Goal: Find specific page/section: Find specific page/section

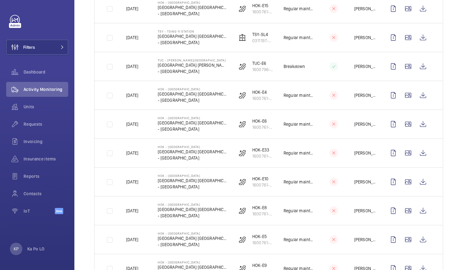
scroll to position [232, 0]
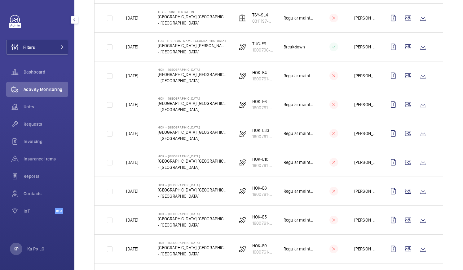
click at [72, 20] on mat-icon "button" at bounding box center [74, 19] width 7 height 5
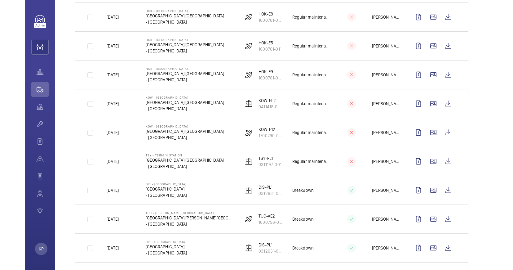
scroll to position [418, 0]
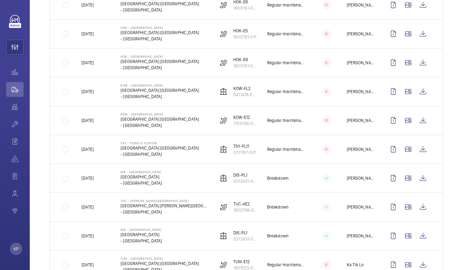
click at [447, 47] on div "Done To do Date Engineer Unit Device type Visit 31 – 60 of 713 Date Address Uni…" at bounding box center [246, 111] width 433 height 941
click at [446, 141] on div "Done To do Date Engineer Unit Device type Visit 31 – 60 of 713 Date Address Uni…" at bounding box center [246, 111] width 433 height 941
click at [446, 103] on div "Done To do Date Engineer Unit Device type Visit 31 – 60 of 713 Date Address Uni…" at bounding box center [246, 111] width 433 height 941
click at [449, 79] on div "Done To do Date Engineer Unit Device type Visit 31 – 60 of 713 Date Address Uni…" at bounding box center [246, 111] width 433 height 941
click at [454, 95] on div "Done To do Date Engineer Unit Device type Visit 31 – 60 of 713 Date Address Uni…" at bounding box center [246, 111] width 433 height 941
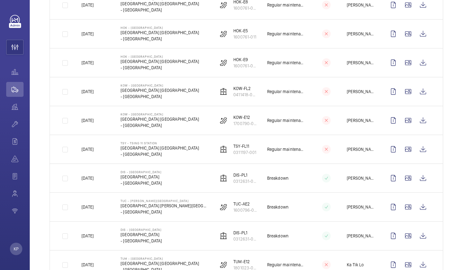
click at [439, 84] on div "Done To do Date Engineer Unit Device type Visit 31 – 60 of 713 Date Address Uni…" at bounding box center [246, 111] width 433 height 941
click at [440, 68] on div "Done To do Date Engineer Unit Device type Visit 31 – 60 of 713 Date Address Uni…" at bounding box center [246, 111] width 433 height 941
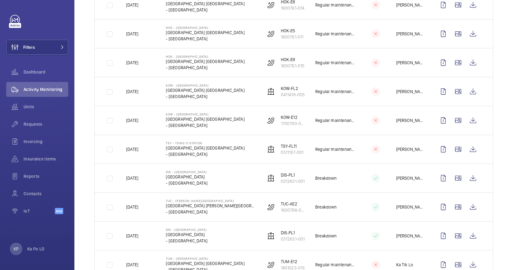
click at [463, 121] on div "Done To do Date Engineer Unit Device type Visit 31 – 60 of 713 Date Address Uni…" at bounding box center [293, 111] width 438 height 941
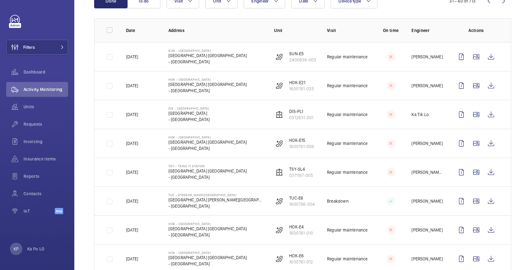
scroll to position [93, 0]
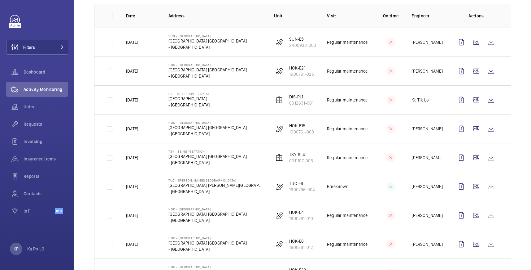
click at [436, 13] on p "Engineer" at bounding box center [428, 16] width 33 height 6
click at [444, 27] on th "Actions" at bounding box center [477, 16] width 67 height 24
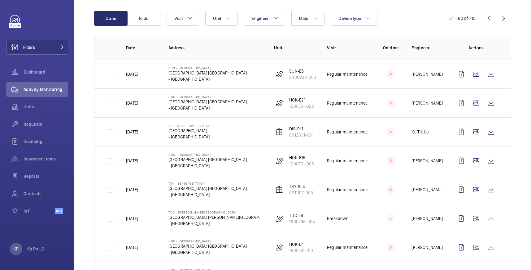
scroll to position [46, 0]
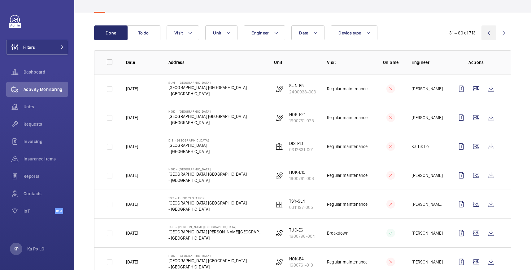
click at [463, 33] on wm-front-icon-button at bounding box center [489, 32] width 15 height 15
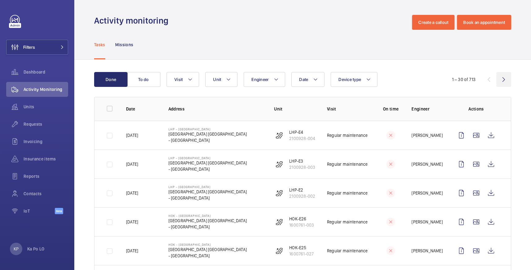
click at [463, 76] on wm-front-icon-button at bounding box center [504, 79] width 15 height 15
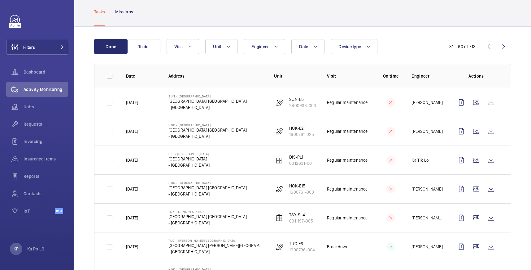
scroll to position [46, 0]
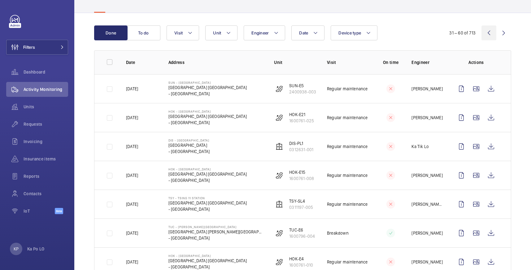
click at [463, 35] on wm-front-icon-button at bounding box center [489, 32] width 15 height 15
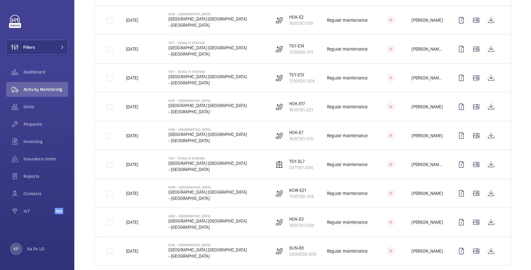
scroll to position [730, 0]
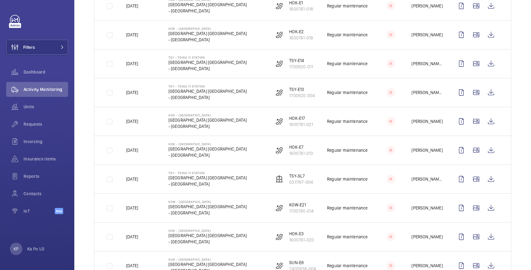
scroll to position [684, 0]
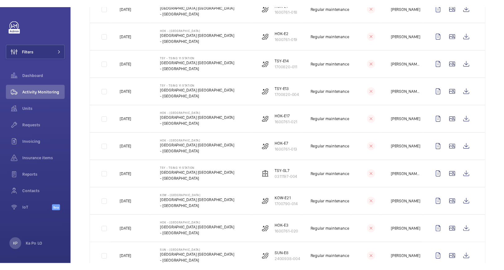
scroll to position [730, 0]
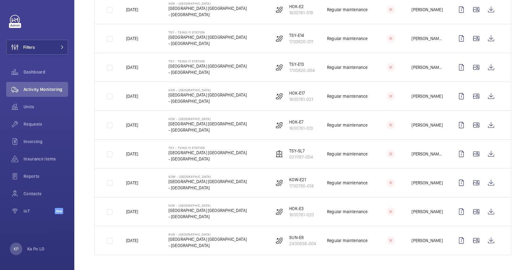
drag, startPoint x: 511, startPoint y: 172, endPoint x: 507, endPoint y: 174, distance: 3.7
drag, startPoint x: 521, startPoint y: 128, endPoint x: 507, endPoint y: 132, distance: 14.5
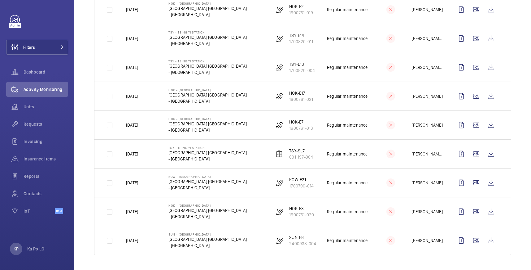
click at [444, 64] on td at bounding box center [477, 67] width 67 height 29
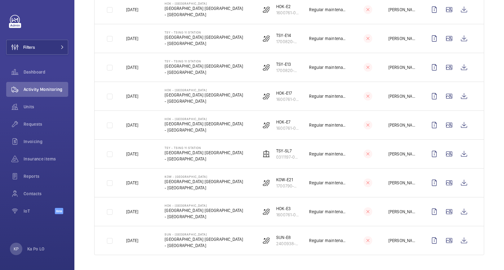
drag, startPoint x: 488, startPoint y: 121, endPoint x: 483, endPoint y: 131, distance: 10.5
drag, startPoint x: 489, startPoint y: 129, endPoint x: 483, endPoint y: 131, distance: 6.3
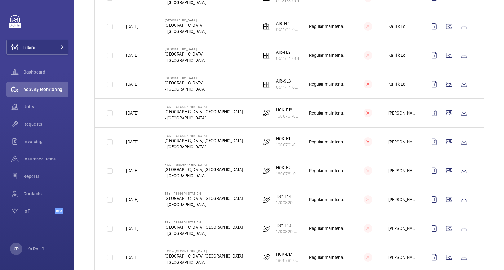
scroll to position [591, 0]
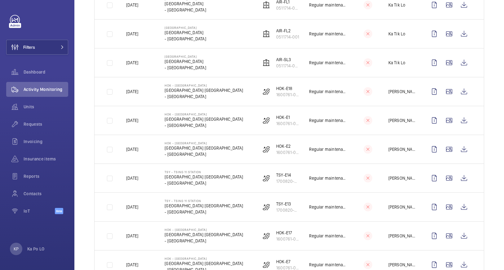
drag, startPoint x: 494, startPoint y: 132, endPoint x: 489, endPoint y: 134, distance: 5.0
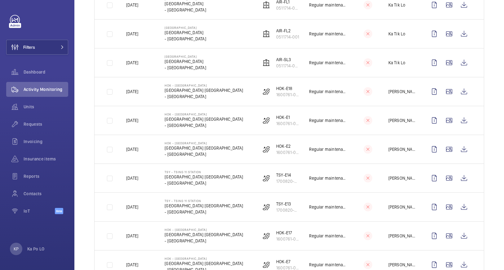
drag, startPoint x: 491, startPoint y: 121, endPoint x: 476, endPoint y: 126, distance: 15.5
drag, startPoint x: 488, startPoint y: 148, endPoint x: 484, endPoint y: 152, distance: 5.5
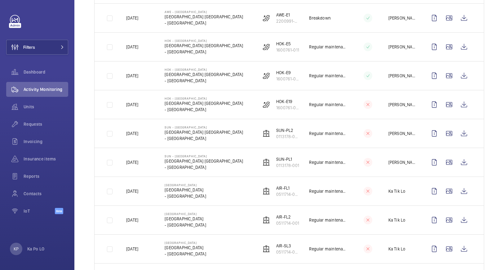
scroll to position [452, 0]
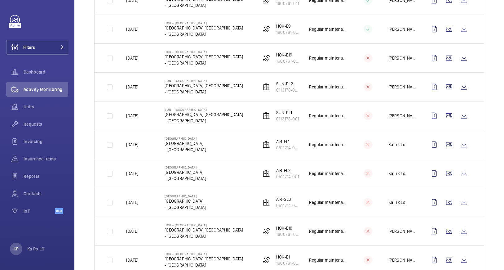
click at [463, 136] on div "Done To do Date Engineer Unit Device type Visit 1 – 30 of 713 Date Address Unit…" at bounding box center [288, 78] width 429 height 941
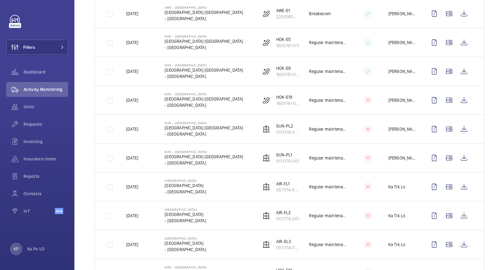
scroll to position [403, 0]
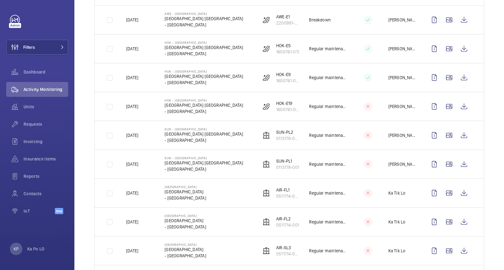
click at [463, 163] on div "Done To do Date Engineer Unit Device type Visit 1 – 30 of 713 Date Address Unit…" at bounding box center [288, 126] width 429 height 941
click at [463, 148] on div "Done To do Date Engineer Unit Device type Visit 1 – 30 of 713 Date Address Unit…" at bounding box center [288, 126] width 429 height 941
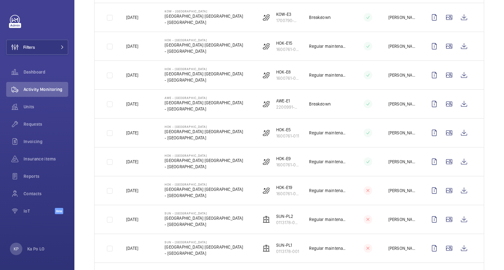
scroll to position [313, 0]
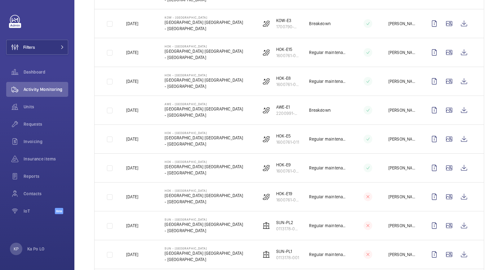
drag, startPoint x: 480, startPoint y: 148, endPoint x: 484, endPoint y: 146, distance: 4.3
click at [463, 148] on div "Done To do Date Engineer Unit Device type Visit 1 – 30 of 713 Date Address Unit…" at bounding box center [288, 216] width 429 height 941
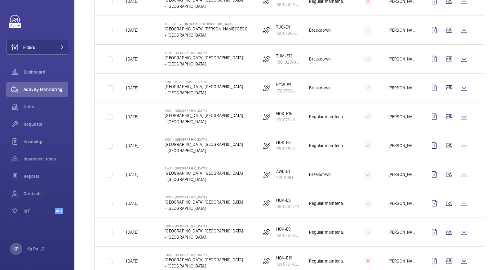
scroll to position [256, 0]
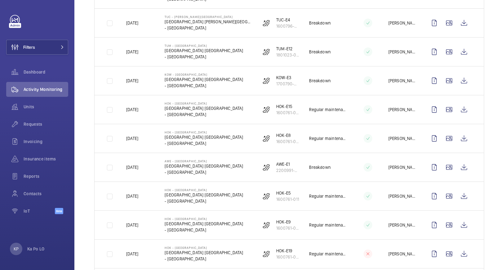
click at [463, 161] on div "Done To do Date Engineer Unit Device type Visit 1 – 30 of 713 Date Address Unit…" at bounding box center [288, 273] width 429 height 941
click at [463, 94] on div "Done To do Date Engineer Unit Device type Visit 1 – 30 of 713 Date Address Unit…" at bounding box center [288, 273] width 429 height 941
click at [463, 125] on div "Done To do Date Engineer Unit Device type Visit 1 – 30 of 713 Date Address Unit…" at bounding box center [288, 273] width 429 height 941
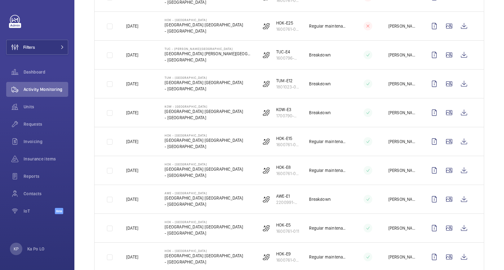
scroll to position [210, 0]
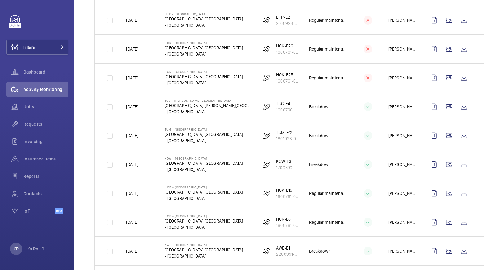
scroll to position [170, 0]
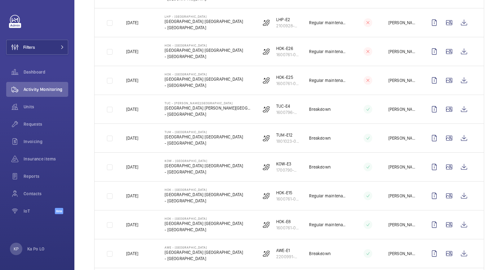
click at [283, 253] on p "2200991-001" at bounding box center [287, 256] width 23 height 6
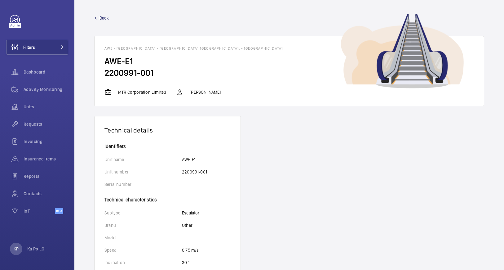
click at [97, 19] on mat-icon at bounding box center [95, 18] width 3 height 3
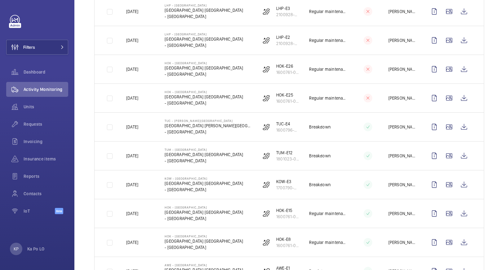
scroll to position [144, 0]
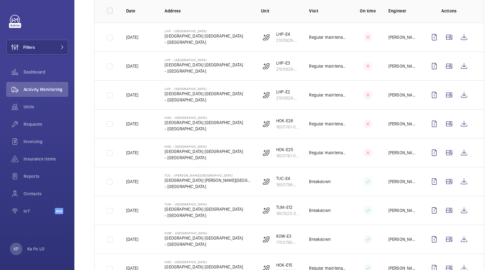
scroll to position [90, 0]
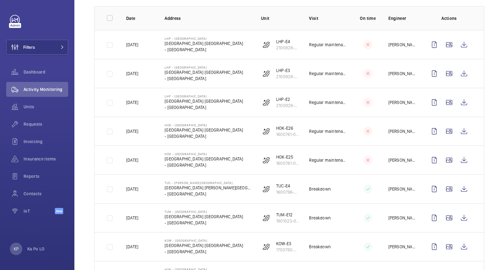
drag, startPoint x: 488, startPoint y: 152, endPoint x: 483, endPoint y: 155, distance: 6.1
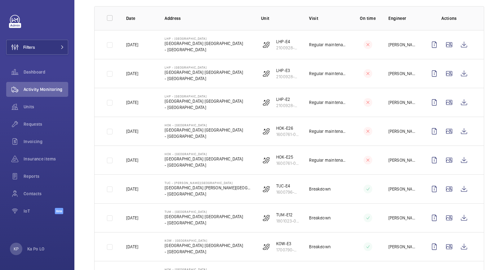
drag, startPoint x: 487, startPoint y: 181, endPoint x: 476, endPoint y: 183, distance: 11.1
drag, startPoint x: 488, startPoint y: 176, endPoint x: 485, endPoint y: 178, distance: 3.6
click at [403, 267] on td "[PERSON_NAME]" at bounding box center [397, 275] width 38 height 29
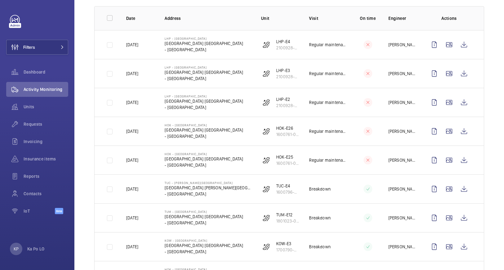
drag, startPoint x: 495, startPoint y: 156, endPoint x: 485, endPoint y: 161, distance: 11.5
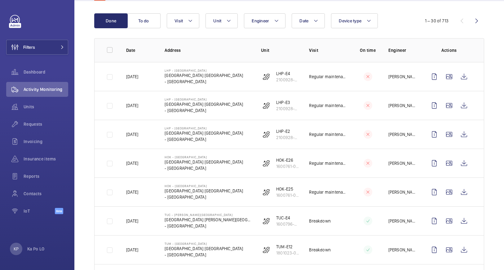
scroll to position [44, 0]
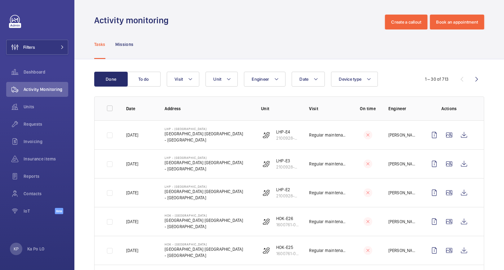
scroll to position [0, 0]
